Goal: Task Accomplishment & Management: Complete application form

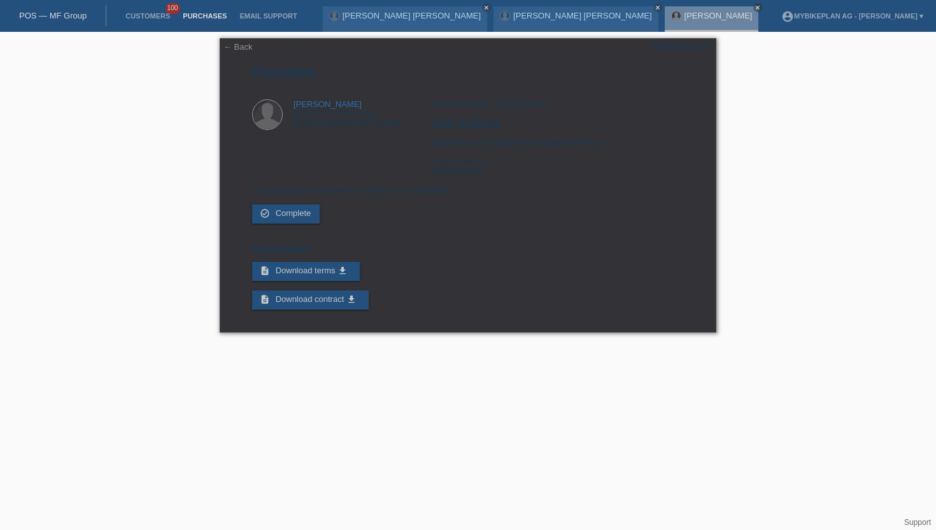
click at [183, 13] on link "Purchases" at bounding box center [204, 16] width 57 height 8
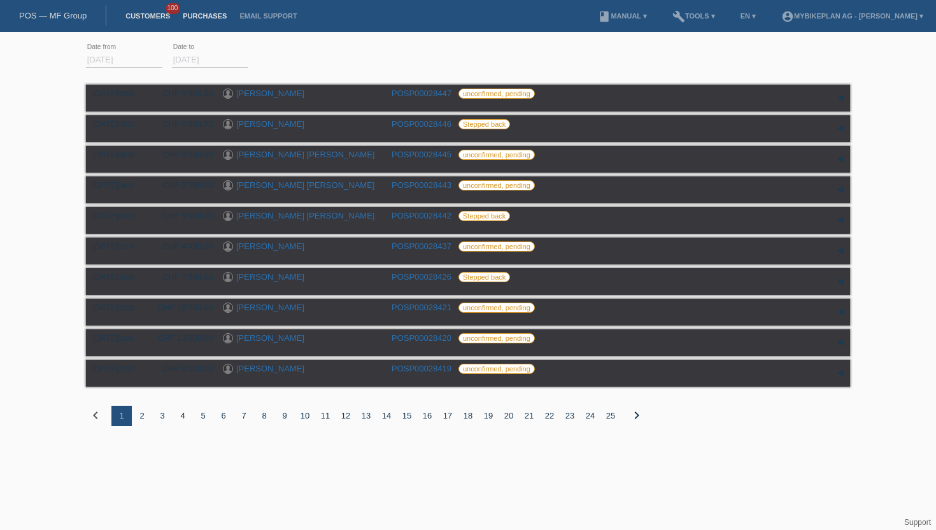
click at [138, 17] on link "Customers" at bounding box center [147, 16] width 57 height 8
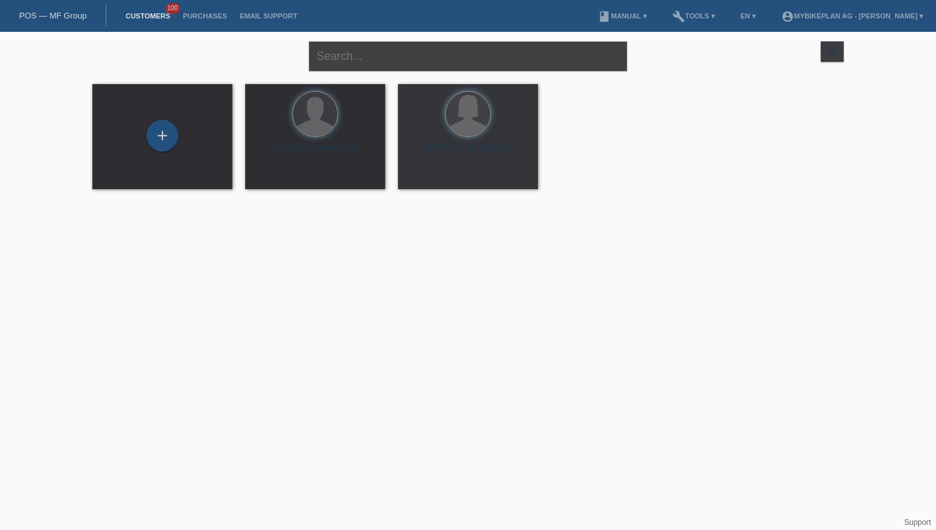
click at [453, 46] on input "text" at bounding box center [468, 56] width 318 height 30
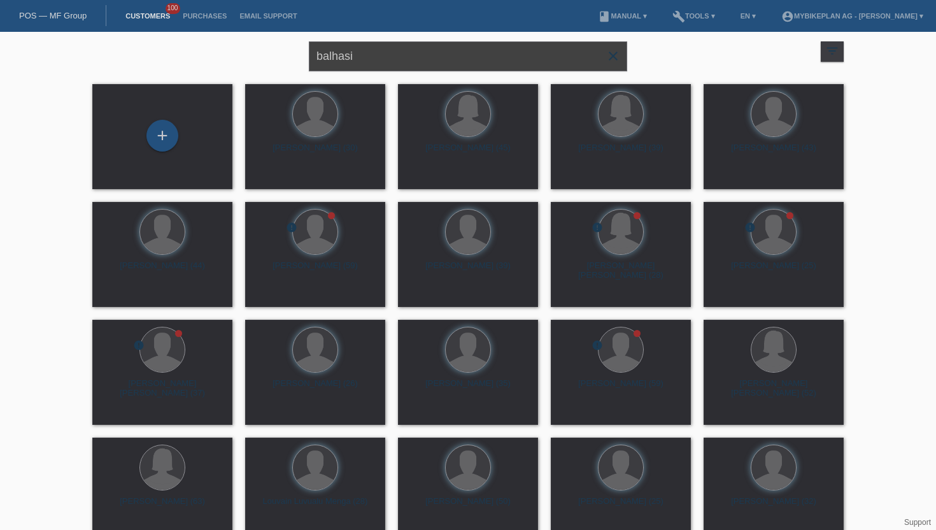
type input "balhasi"
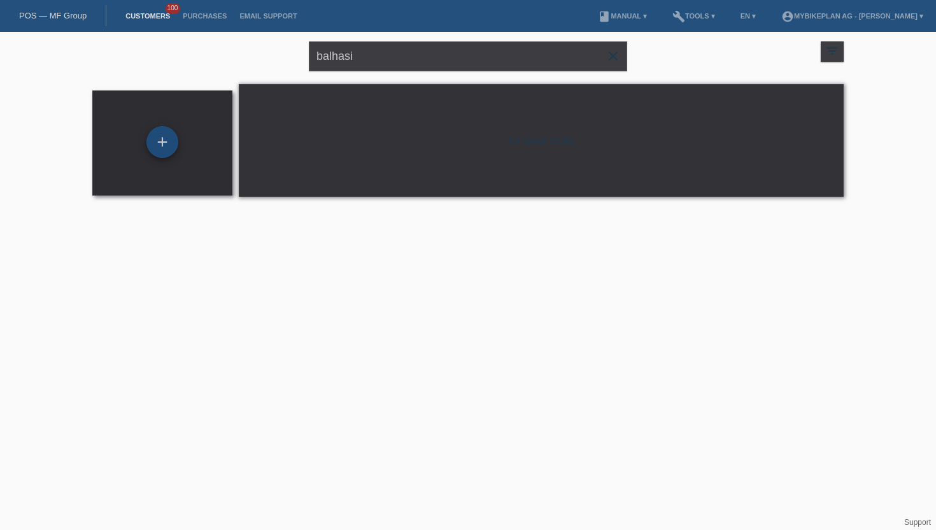
click at [171, 131] on div "+" at bounding box center [162, 142] width 31 height 22
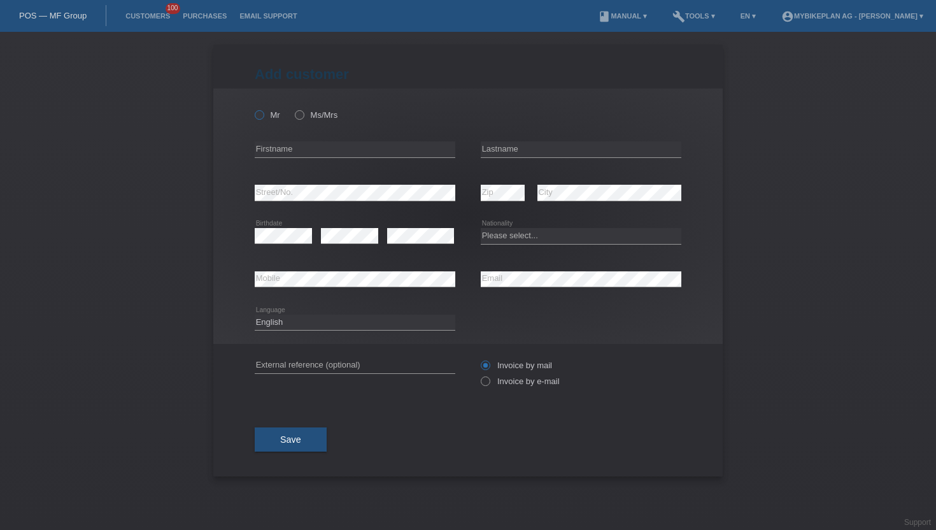
click at [264, 111] on label "Mr" at bounding box center [267, 115] width 25 height 10
click at [263, 111] on input "Mr" at bounding box center [259, 114] width 8 height 8
radio input "true"
click at [304, 111] on label "Ms/Mrs" at bounding box center [316, 115] width 43 height 10
click at [303, 111] on input "Ms/Mrs" at bounding box center [299, 114] width 8 height 8
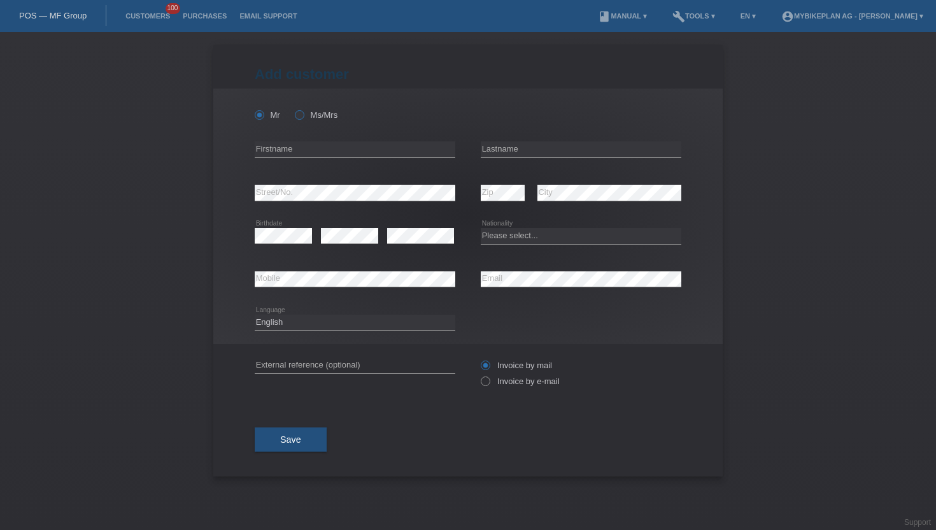
radio input "true"
click at [265, 112] on label "Mr" at bounding box center [267, 115] width 25 height 10
click at [263, 112] on input "Mr" at bounding box center [259, 114] width 8 height 8
radio input "true"
click at [279, 152] on input "text" at bounding box center [355, 149] width 201 height 16
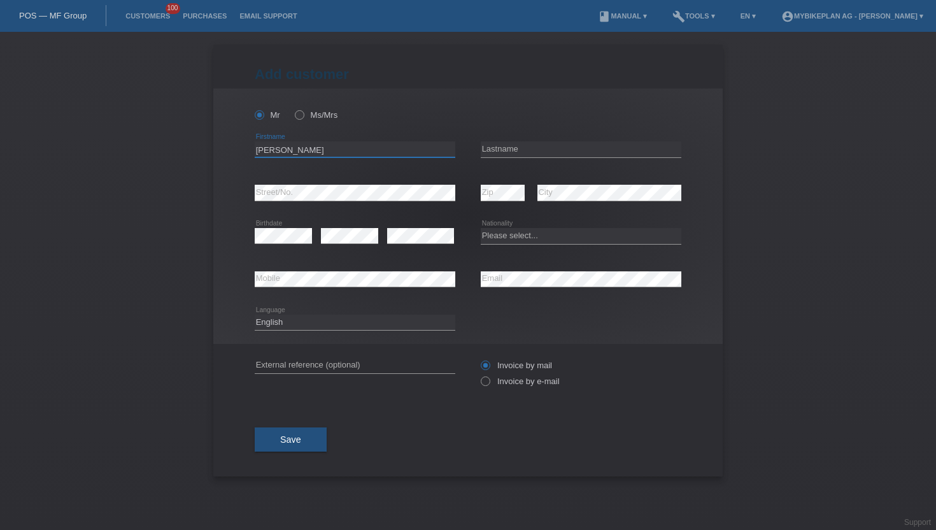
type input "[PERSON_NAME]"
click at [570, 156] on input "text" at bounding box center [581, 149] width 201 height 16
type input "Balhasi"
click at [511, 215] on div "Please select... Switzerland Austria Germany Liechtenstein ------------ Afghani…" at bounding box center [581, 236] width 201 height 43
click at [500, 237] on select "Please select... Switzerland Austria Germany Liechtenstein ------------ Afghani…" at bounding box center [581, 235] width 201 height 15
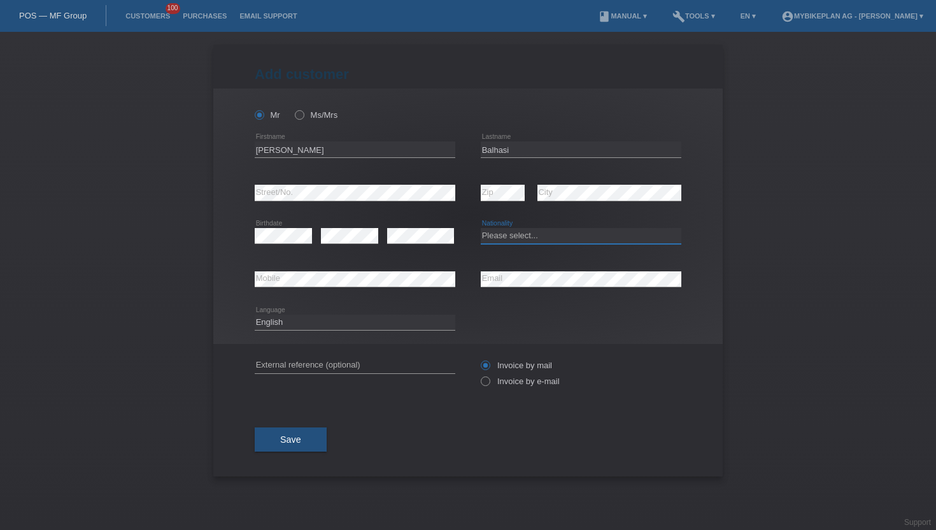
select select "CH"
click at [481, 229] on select "Please select... Switzerland Austria Germany Liechtenstein ------------ Afghani…" at bounding box center [581, 235] width 201 height 15
click at [524, 292] on div "error Email" at bounding box center [581, 279] width 201 height 43
click at [520, 385] on label "Invoice by e-mail" at bounding box center [520, 381] width 79 height 10
click at [489, 385] on input "Invoice by e-mail" at bounding box center [485, 384] width 8 height 16
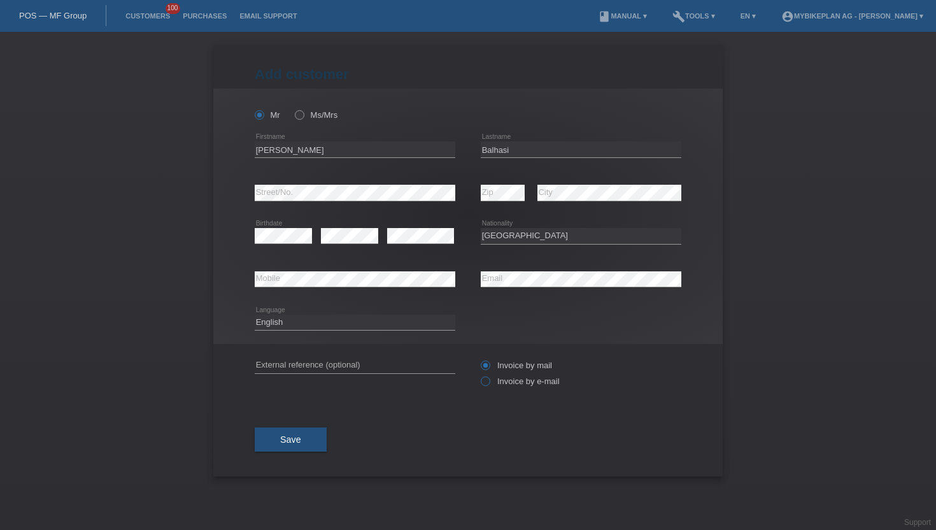
radio input "true"
click at [344, 330] on select "Deutsch Français Italiano English" at bounding box center [355, 322] width 201 height 15
select select "de"
click at [255, 315] on select "Deutsch Français Italiano English" at bounding box center [355, 322] width 201 height 15
click at [283, 450] on button "Save" at bounding box center [291, 439] width 72 height 24
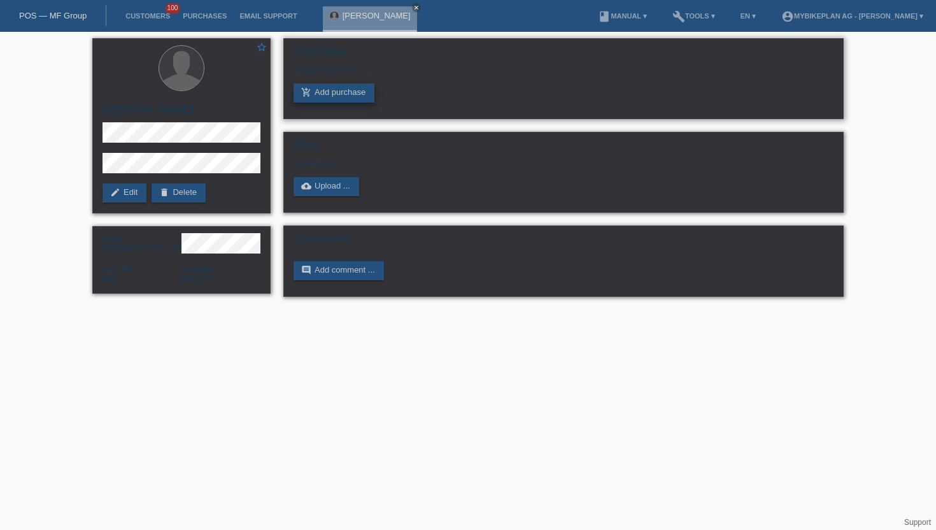
click at [327, 90] on link "add_shopping_cart Add purchase" at bounding box center [334, 92] width 81 height 19
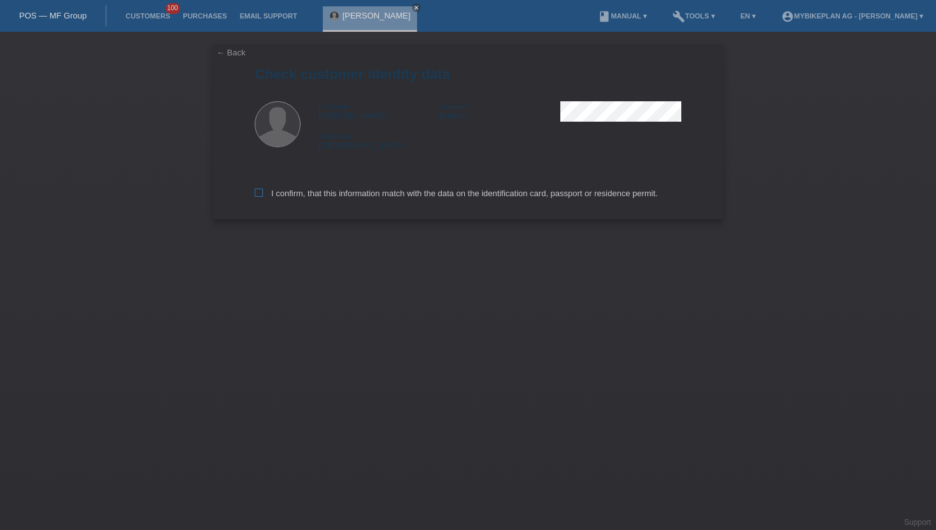
click at [278, 190] on label "I confirm, that this information match with the data on the identification card…" at bounding box center [456, 193] width 403 height 10
click at [263, 190] on input "I confirm, that this information match with the data on the identification card…" at bounding box center [259, 192] width 8 height 8
checkbox input "true"
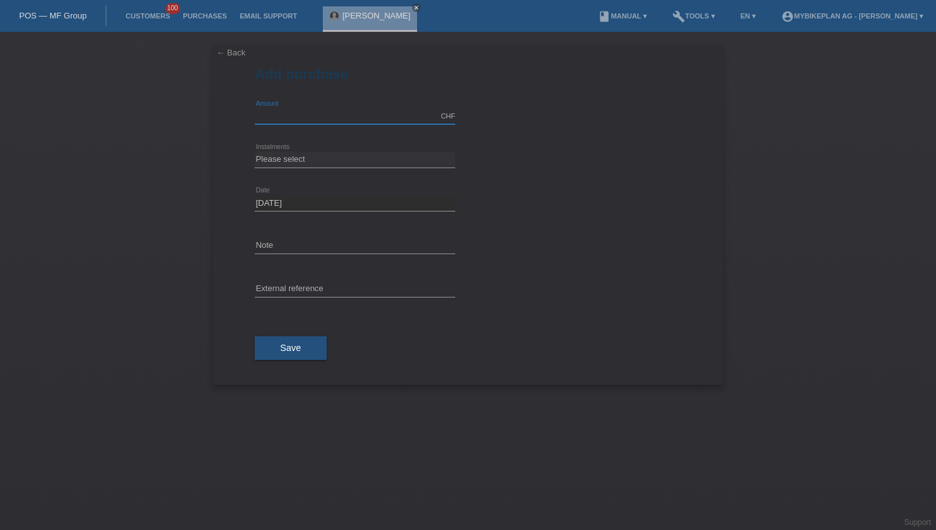
click at [302, 119] on input "text" at bounding box center [355, 116] width 201 height 16
type input "6999.00"
click at [283, 157] on select "Please select 6 instalments 12 instalments 18 instalments 24 instalments 36 ins…" at bounding box center [355, 159] width 201 height 15
select select "487"
click at [255, 152] on select "Please select 6 instalments 12 instalments 18 instalments 24 instalments 36 ins…" at bounding box center [355, 159] width 201 height 15
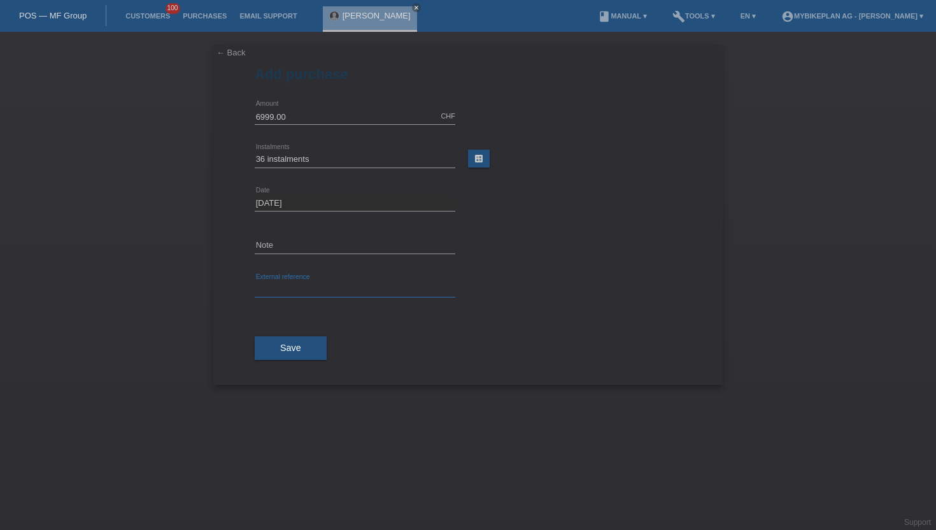
click at [288, 283] on input "text" at bounding box center [355, 289] width 201 height 16
paste input "45448979513"
type input "45448979513"
click at [278, 350] on button "Save" at bounding box center [291, 348] width 72 height 24
